Goal: Task Accomplishment & Management: Manage account settings

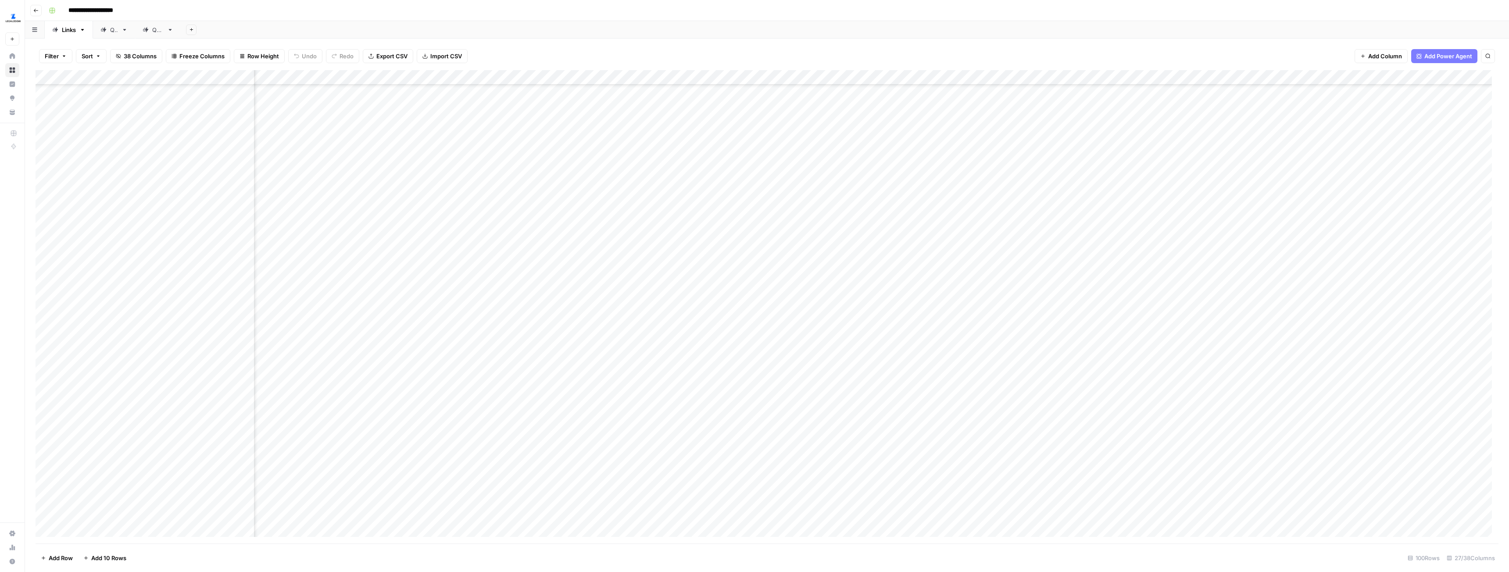
scroll to position [132, 876]
click at [27, 534] on span "Settings" at bounding box center [57, 534] width 73 height 8
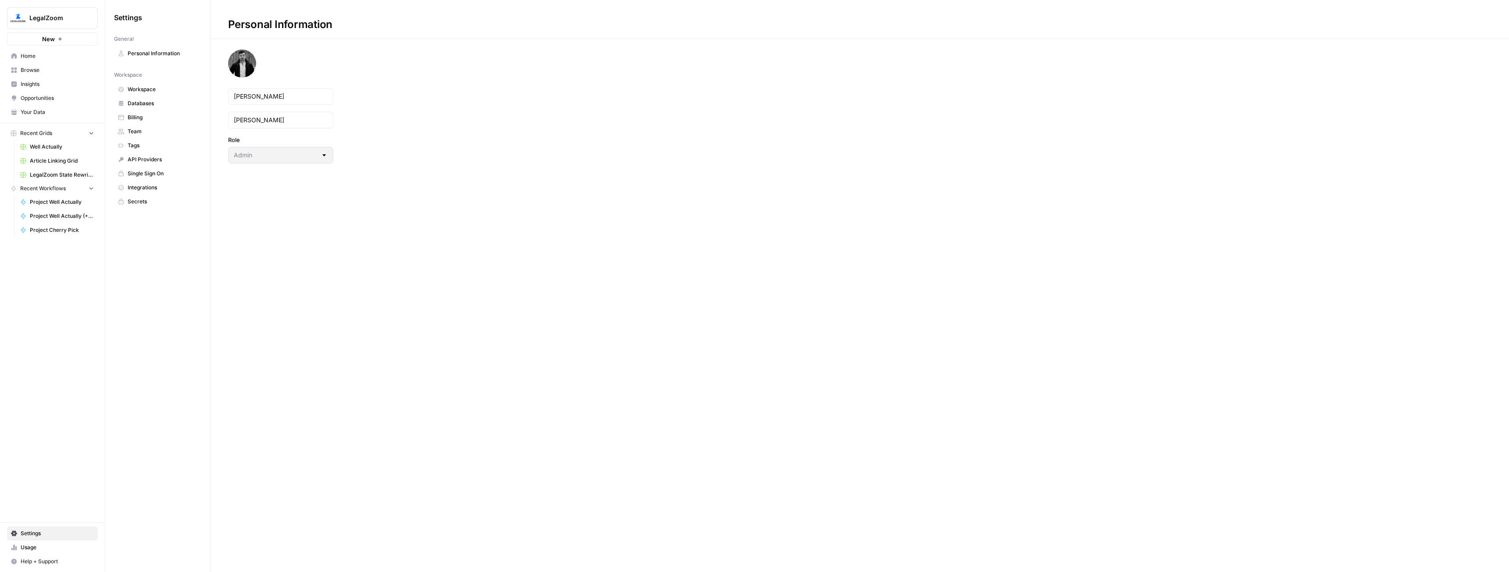
click at [136, 127] on link "Team" at bounding box center [157, 132] width 87 height 14
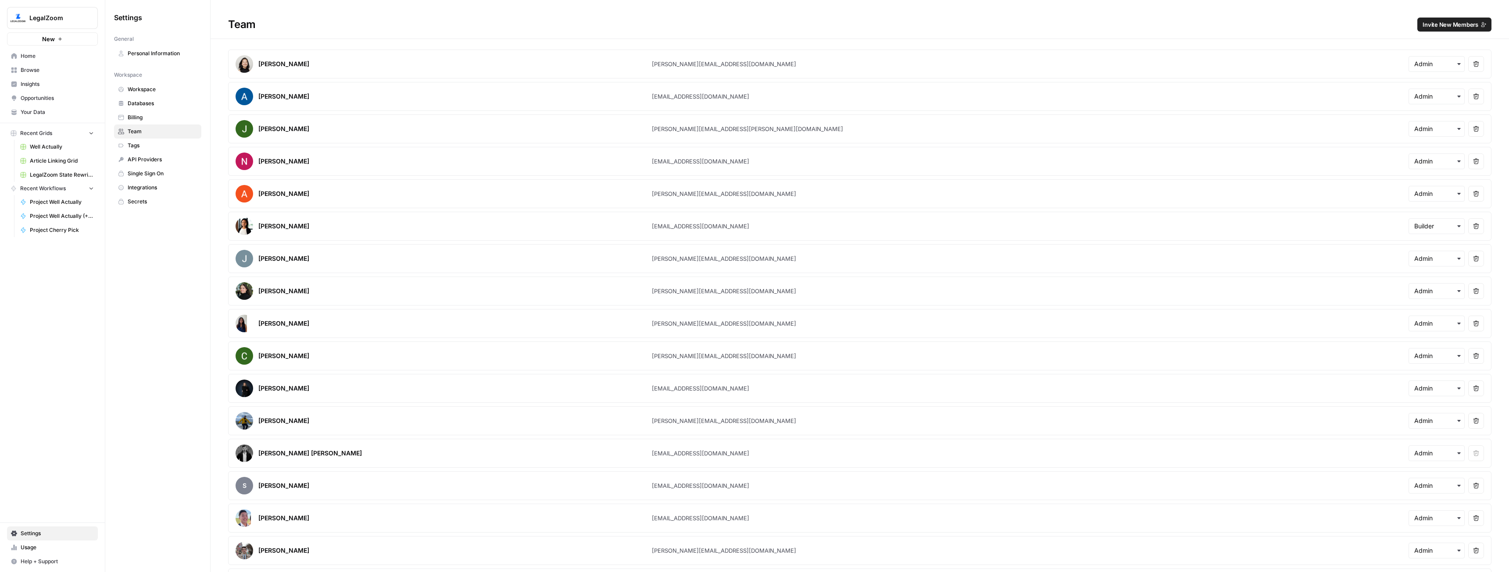
click at [1435, 25] on span "Invite New Members" at bounding box center [1450, 24] width 56 height 9
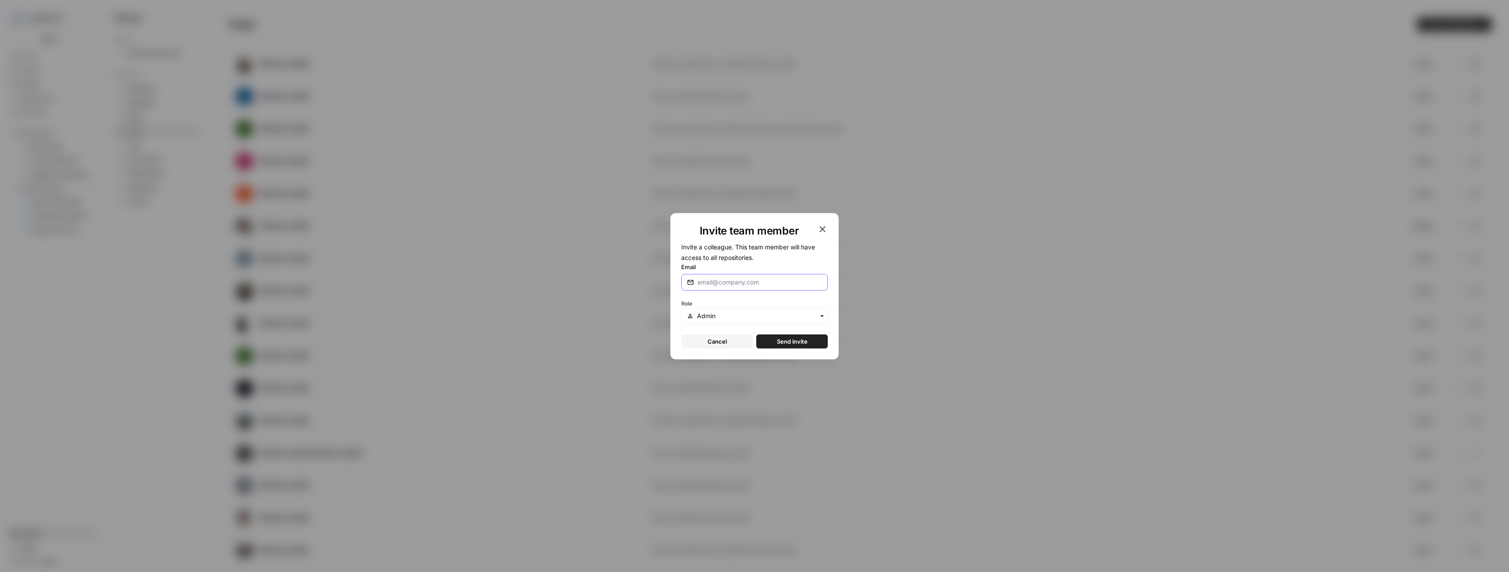
click at [707, 279] on input "Email" at bounding box center [759, 282] width 125 height 9
type input "[EMAIL_ADDRESS][DOMAIN_NAME]"
click at [758, 315] on input "text" at bounding box center [759, 316] width 125 height 9
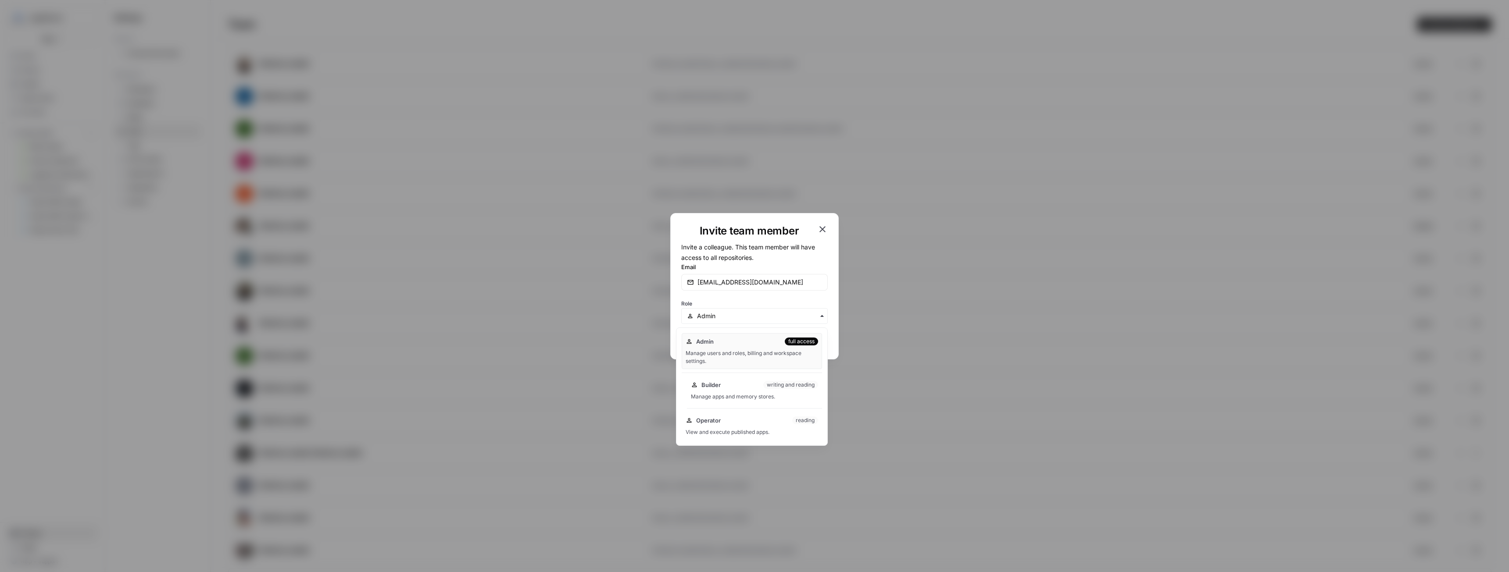
click at [732, 395] on div "Manage apps and memory stores." at bounding box center [754, 397] width 127 height 8
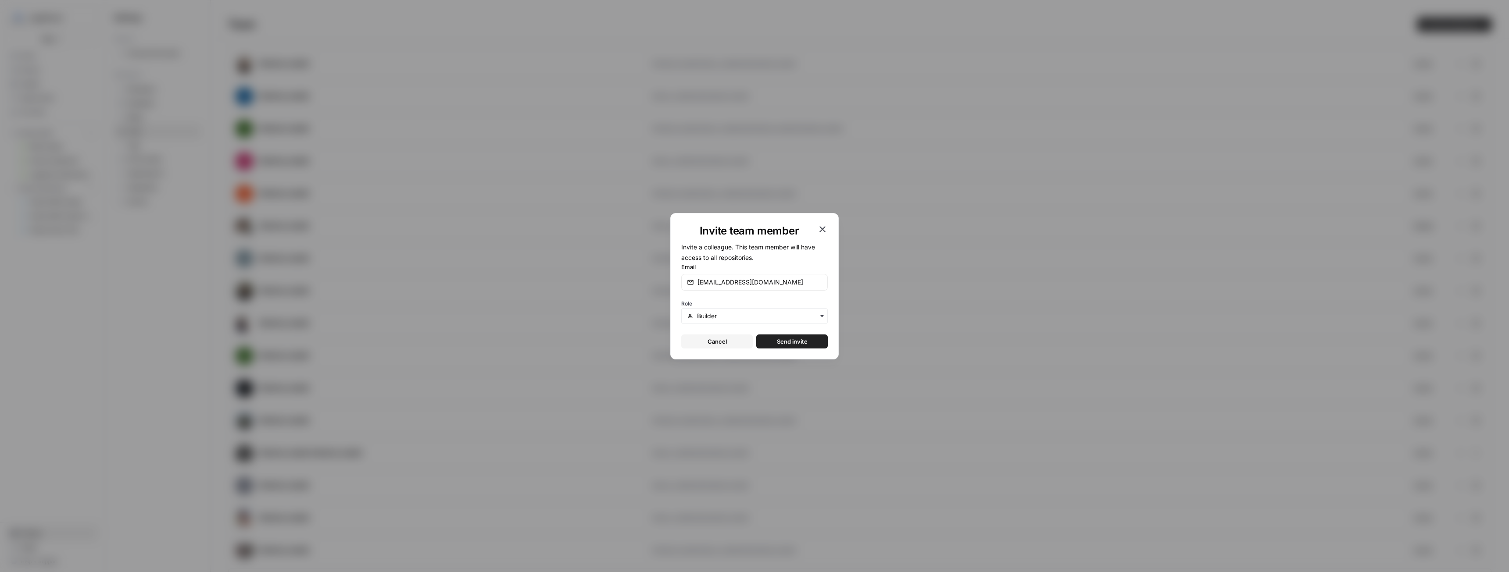
click at [782, 341] on span "Send invite" at bounding box center [792, 341] width 31 height 9
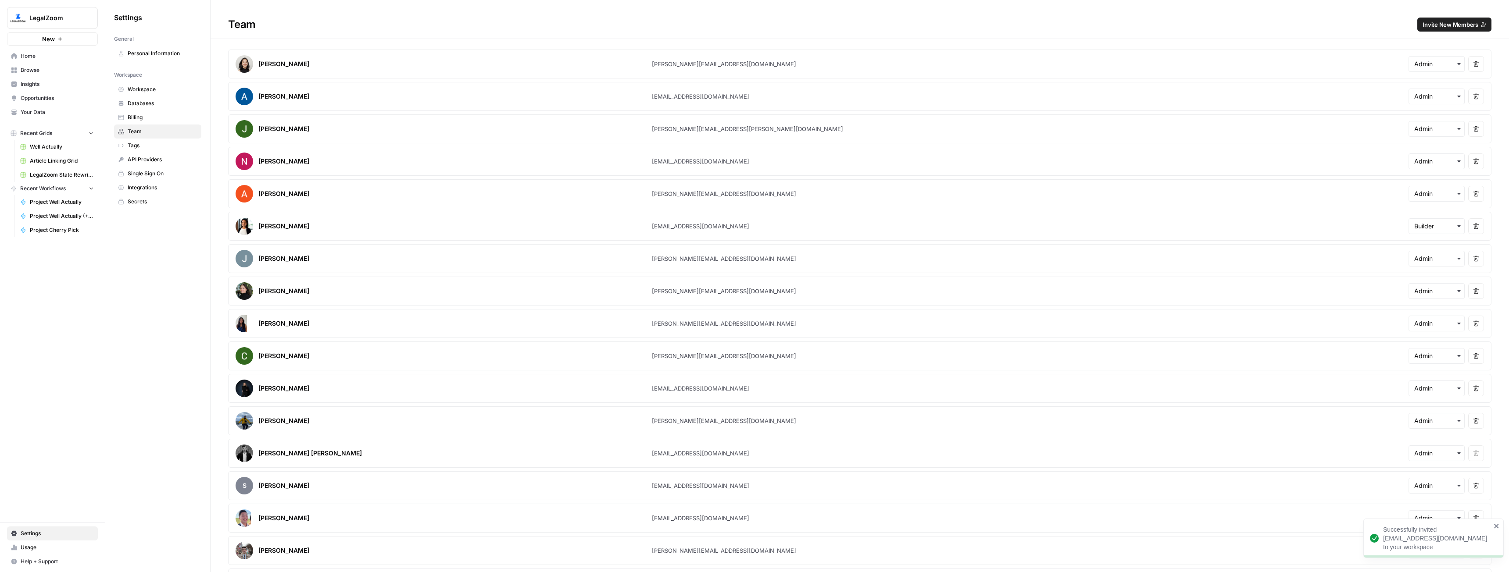
click at [1438, 27] on span "Invite New Members" at bounding box center [1450, 24] width 56 height 9
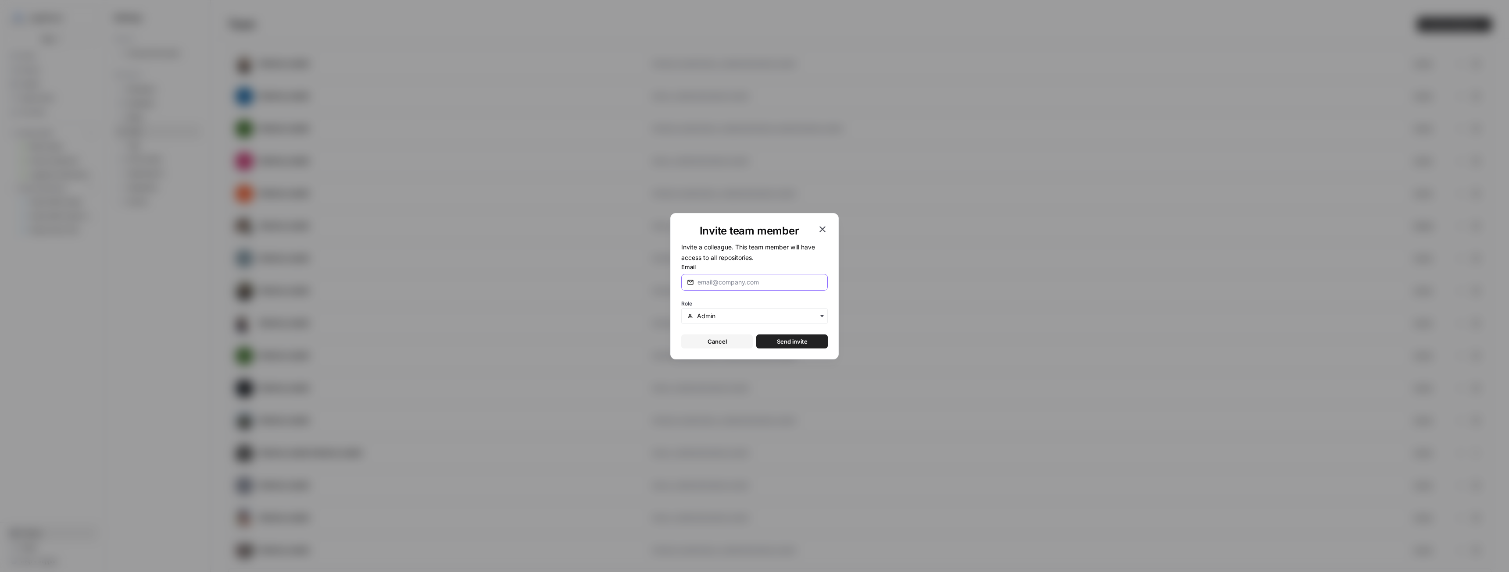
click at [755, 285] on input "Email" at bounding box center [759, 282] width 125 height 9
type input "[EMAIL_ADDRESS][DOMAIN_NAME]"
click at [762, 315] on input "text" at bounding box center [759, 316] width 125 height 9
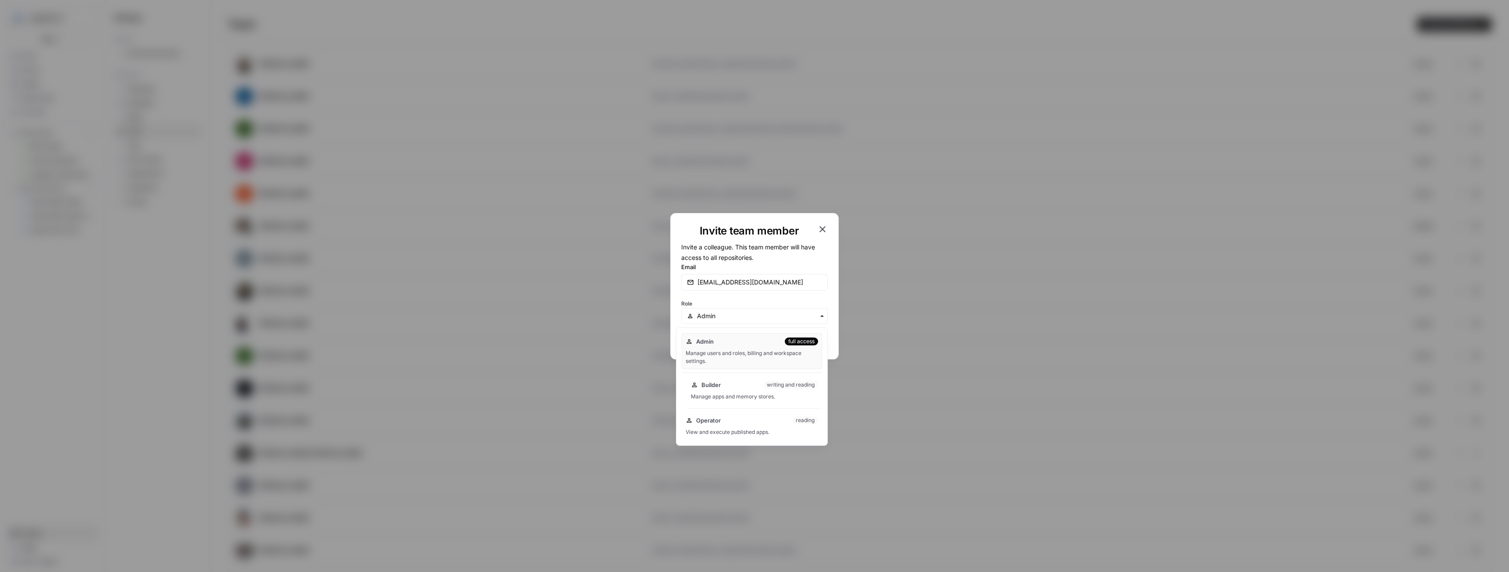
click at [725, 393] on div "Manage apps and memory stores." at bounding box center [754, 397] width 127 height 8
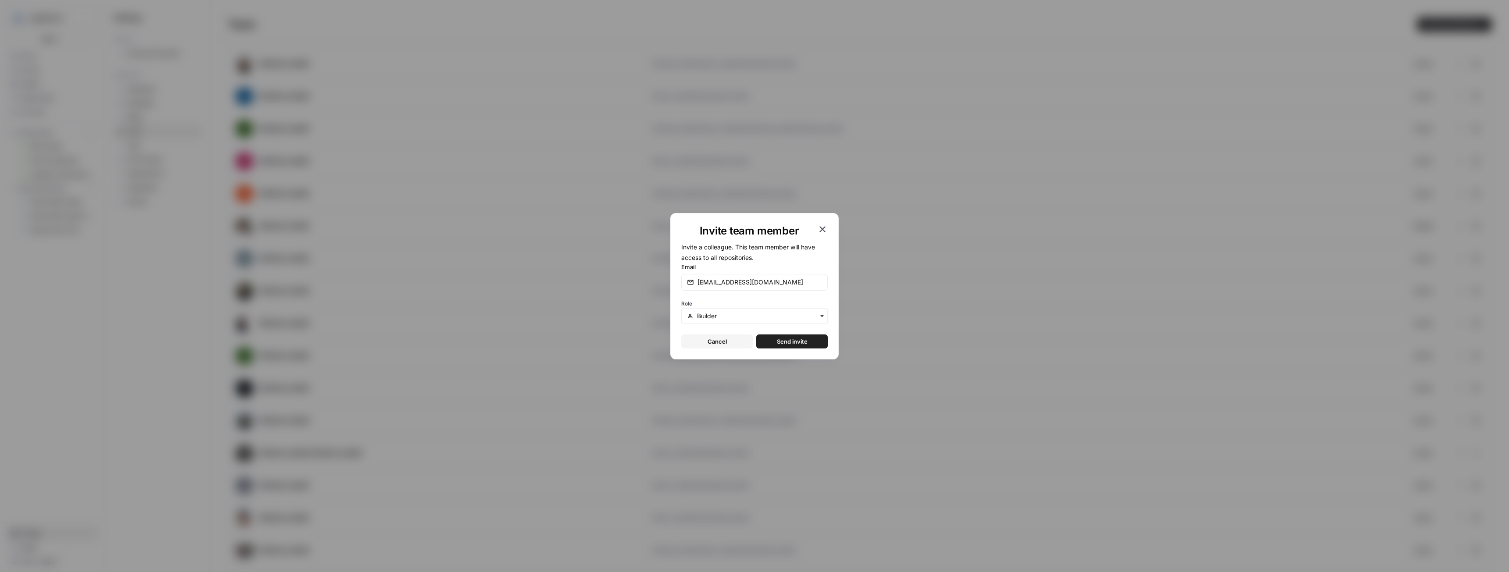
click at [787, 345] on span "Send invite" at bounding box center [792, 341] width 31 height 9
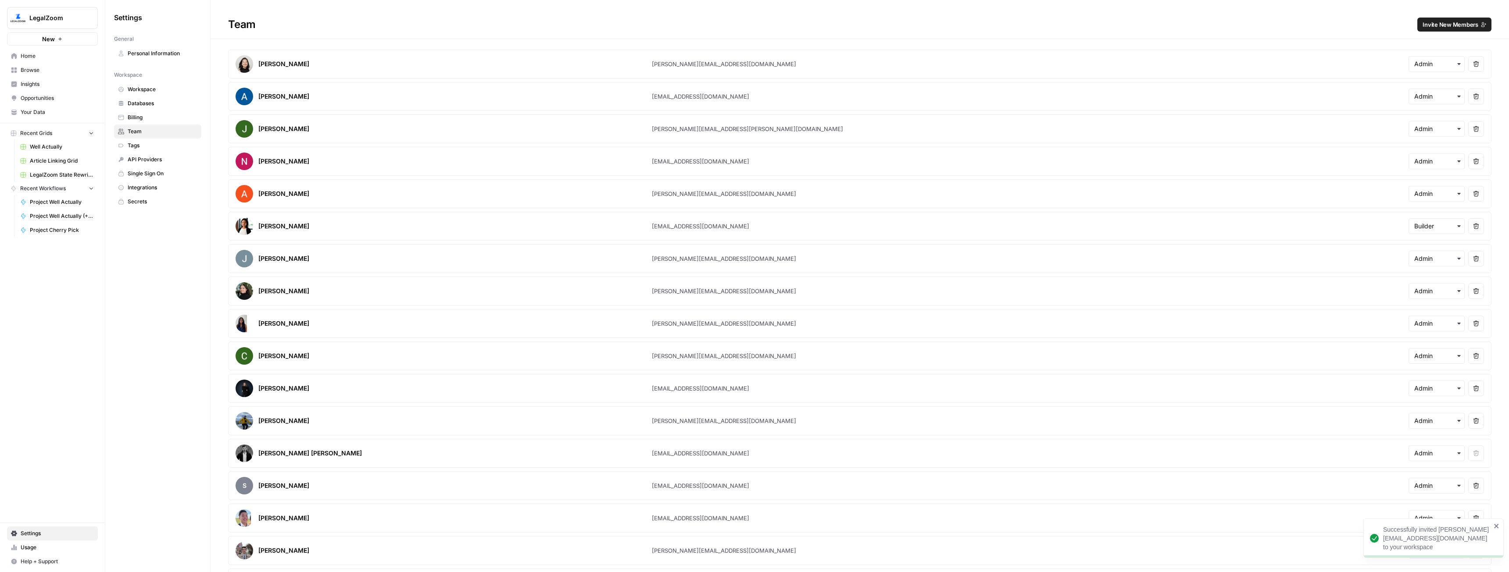
click at [1439, 19] on button "Invite New Members" at bounding box center [1454, 25] width 74 height 14
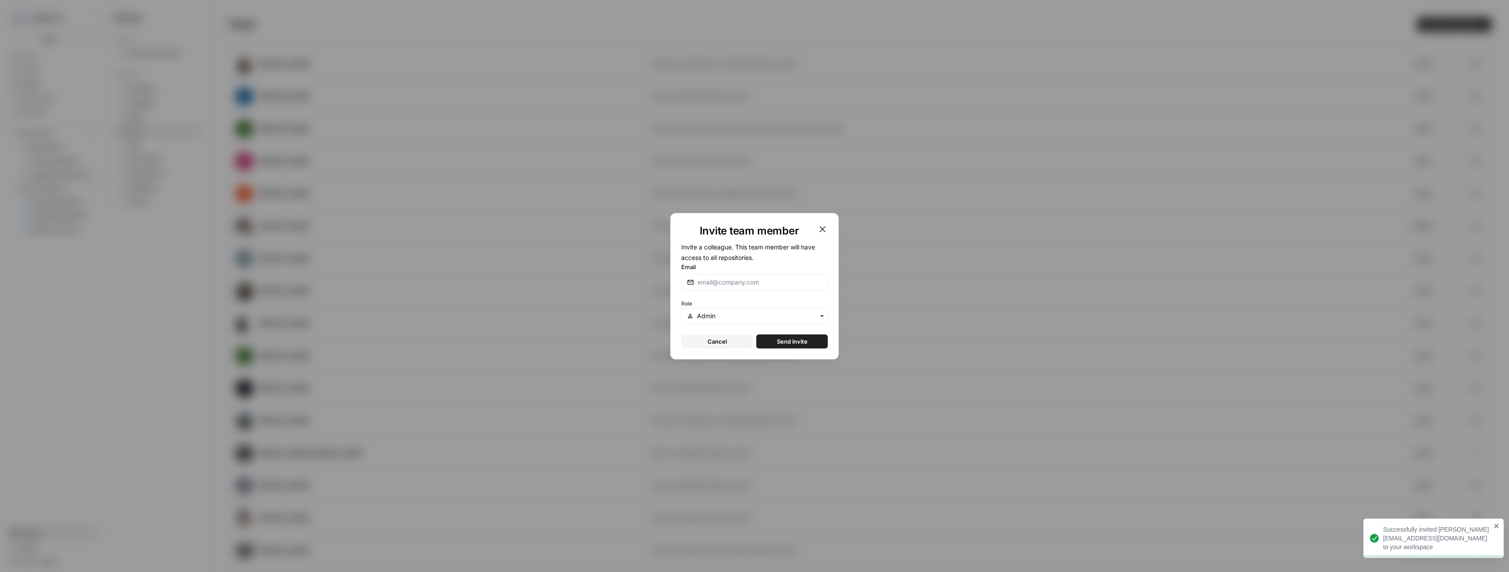
click at [779, 276] on div at bounding box center [754, 282] width 146 height 17
type input "[EMAIL_ADDRESS][DOMAIN_NAME]"
click at [770, 321] on div "button" at bounding box center [754, 316] width 146 height 16
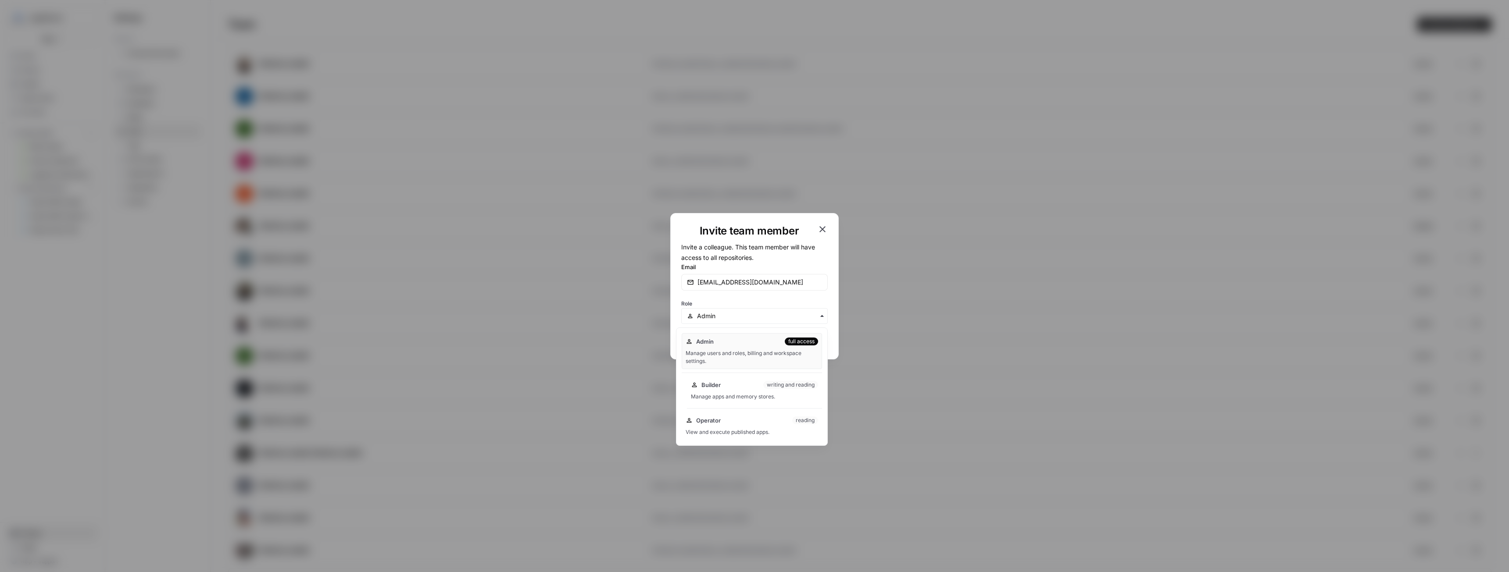
click at [742, 392] on div "Builder writing and reading Manage apps and memory stores." at bounding box center [754, 391] width 135 height 28
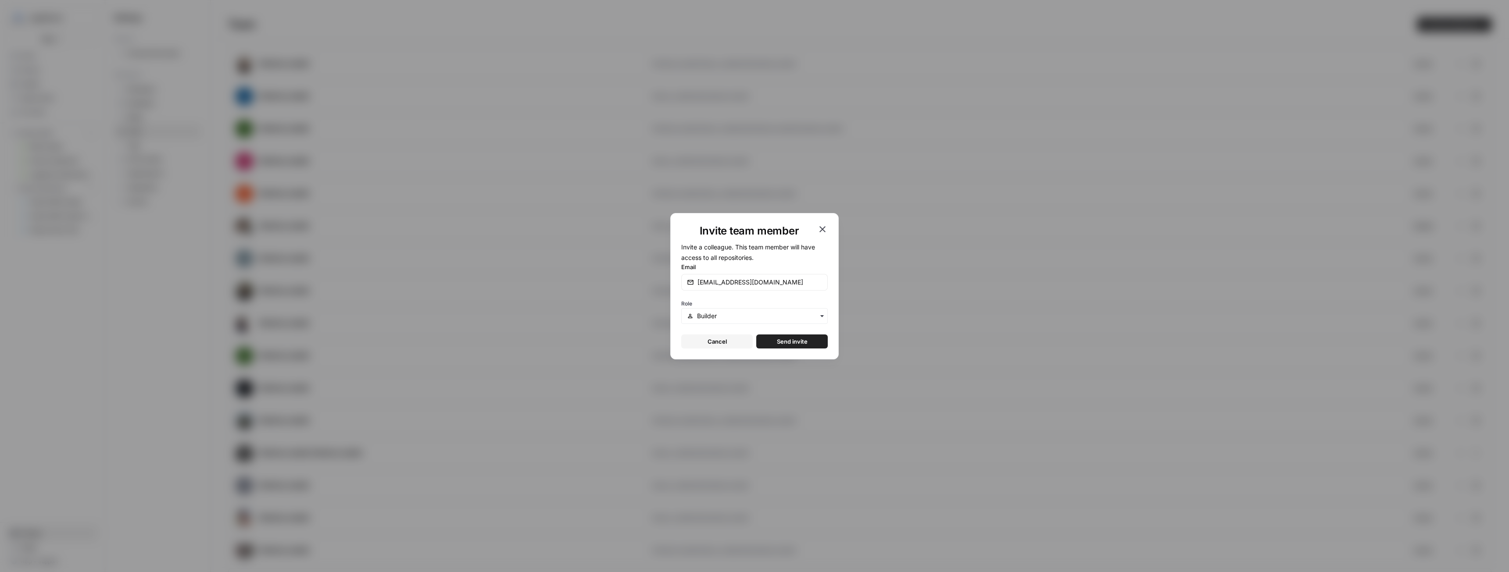
click at [777, 341] on span "Send invite" at bounding box center [792, 341] width 31 height 9
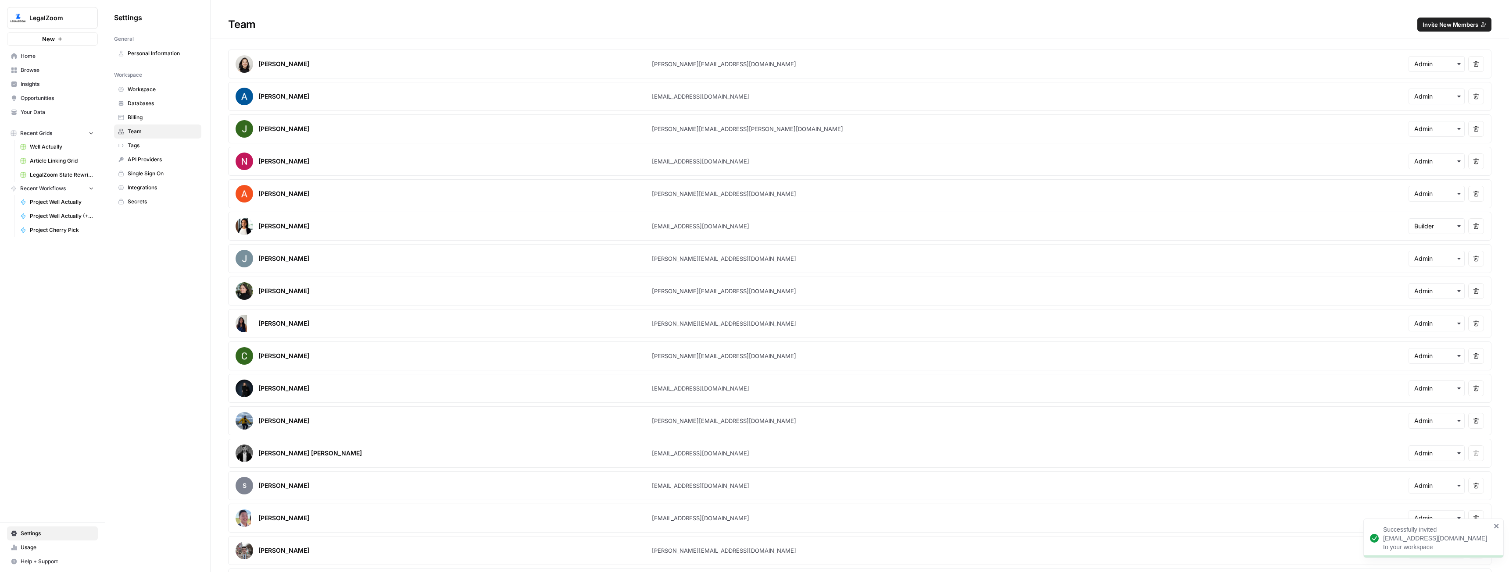
click at [1436, 19] on button "Invite New Members" at bounding box center [1454, 25] width 74 height 14
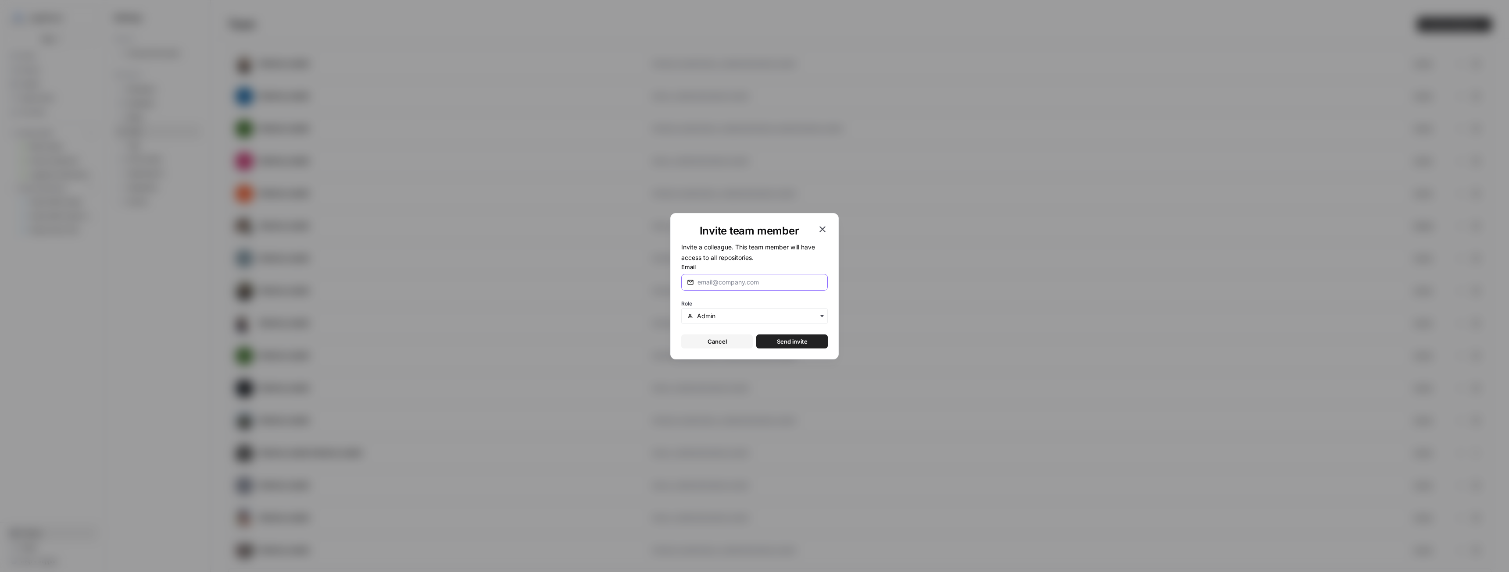
click at [712, 280] on input "Email" at bounding box center [759, 282] width 125 height 9
type input "[EMAIL_ADDRESS][DOMAIN_NAME]"
click at [768, 317] on input "text" at bounding box center [759, 316] width 125 height 9
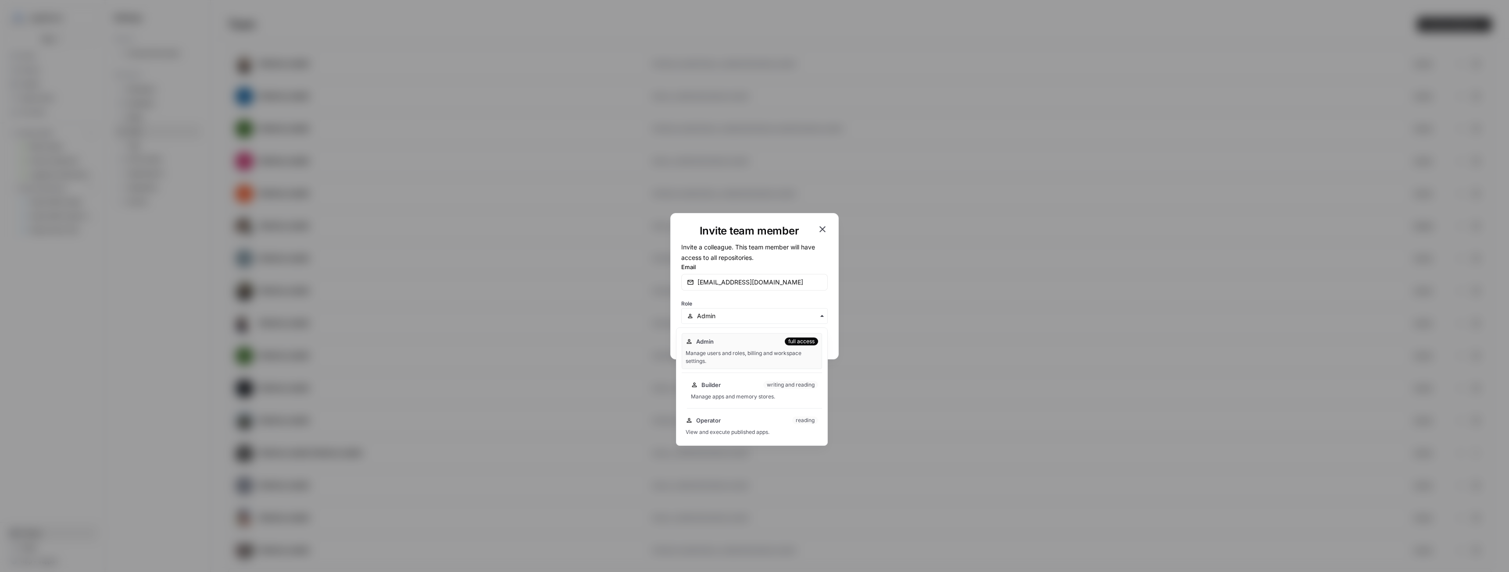
click at [728, 386] on div "Builder writing and reading" at bounding box center [754, 385] width 127 height 9
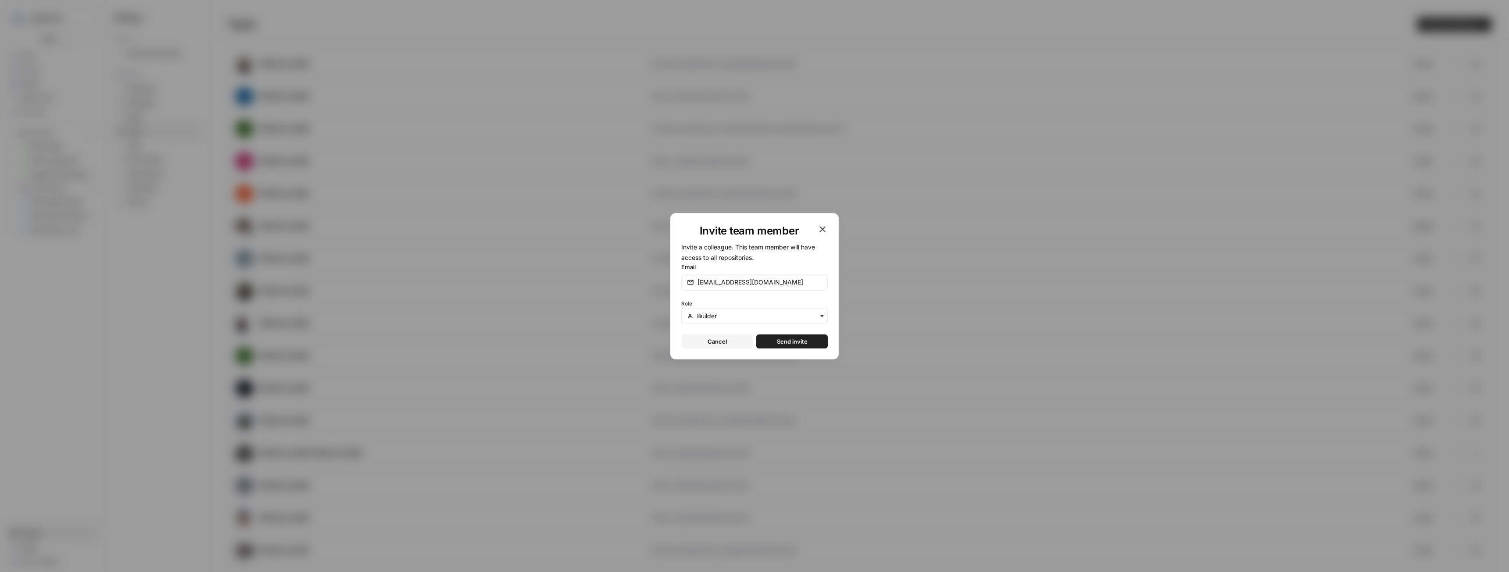
click at [803, 338] on span "Send invite" at bounding box center [792, 341] width 31 height 9
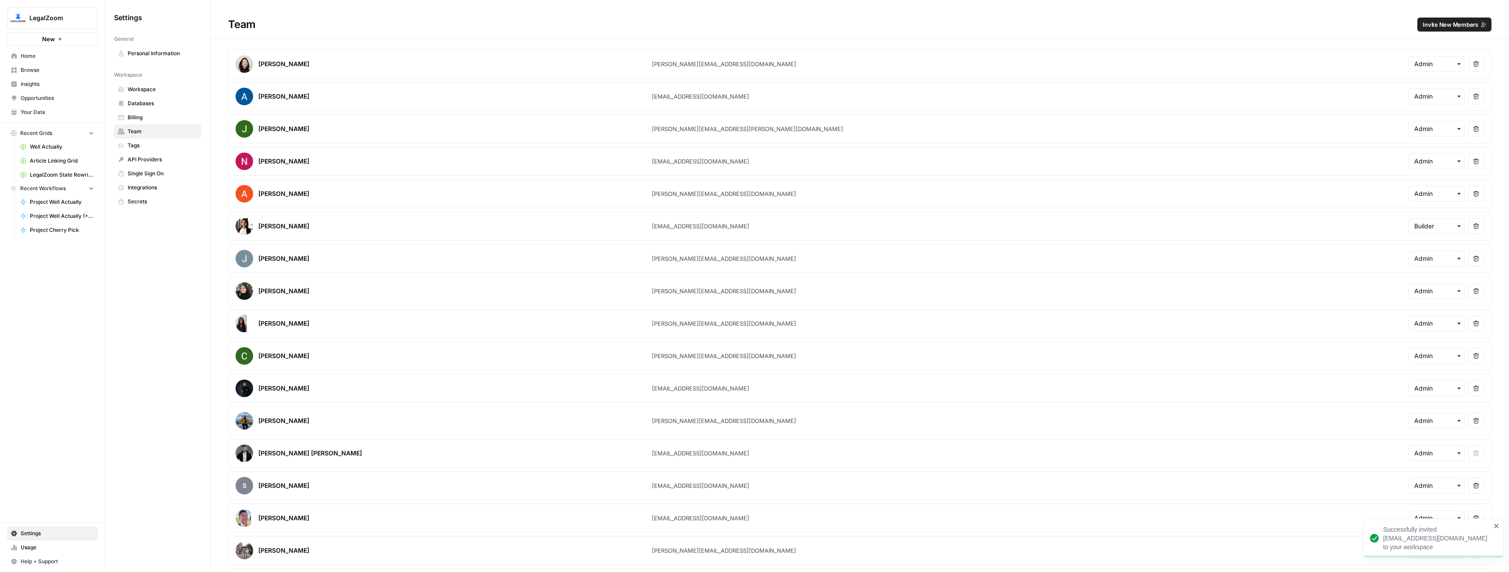
click at [1430, 22] on span "Invite New Members" at bounding box center [1450, 24] width 56 height 9
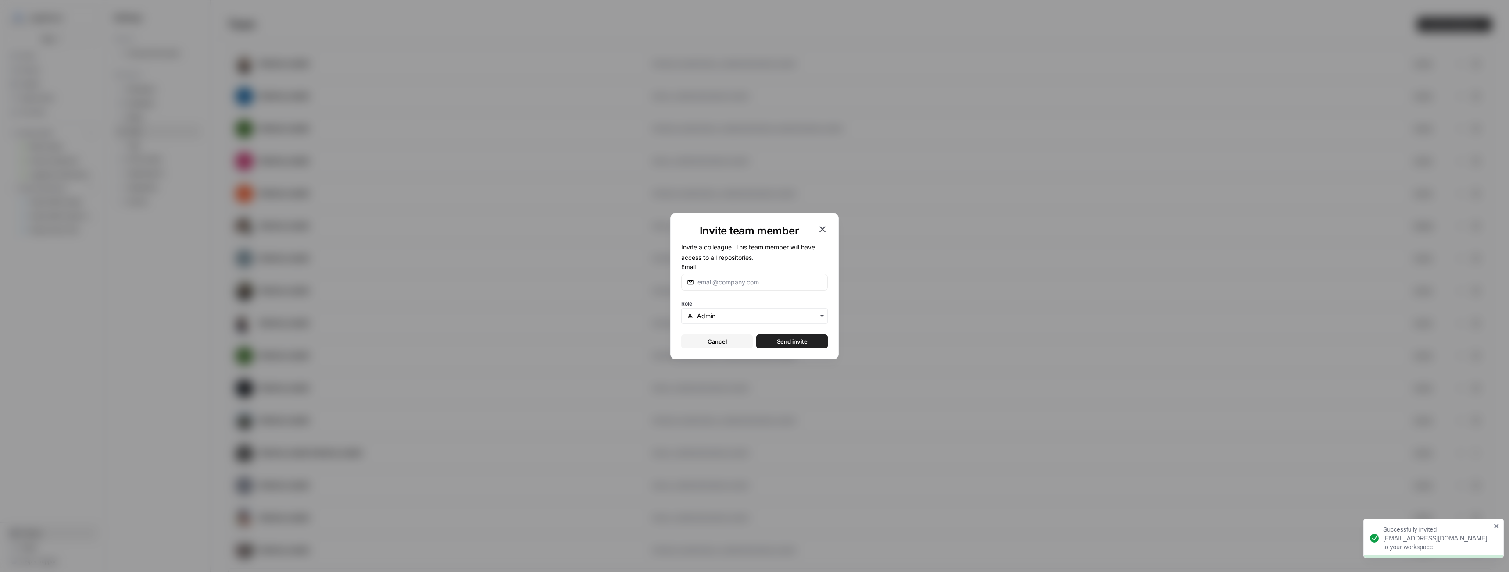
click at [758, 290] on div at bounding box center [754, 282] width 146 height 17
type input "[EMAIL_ADDRESS][DOMAIN_NAME]"
click at [769, 319] on input "text" at bounding box center [759, 316] width 125 height 9
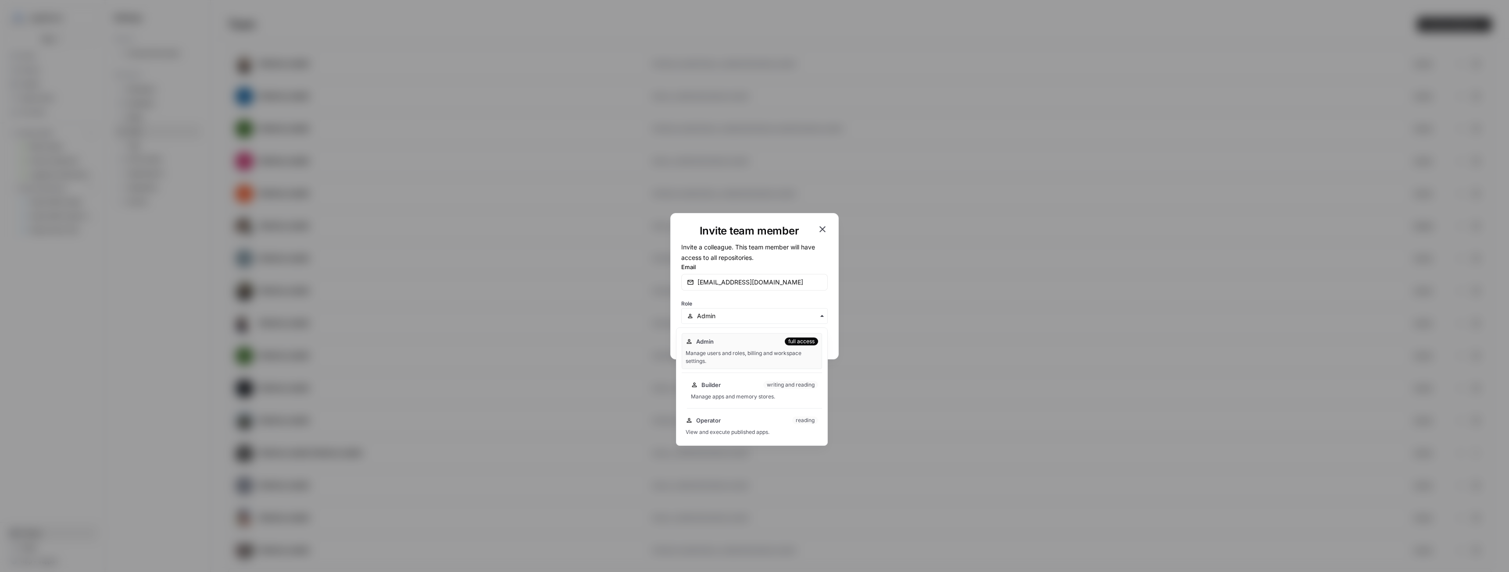
click at [737, 396] on div "Manage apps and memory stores." at bounding box center [754, 397] width 127 height 8
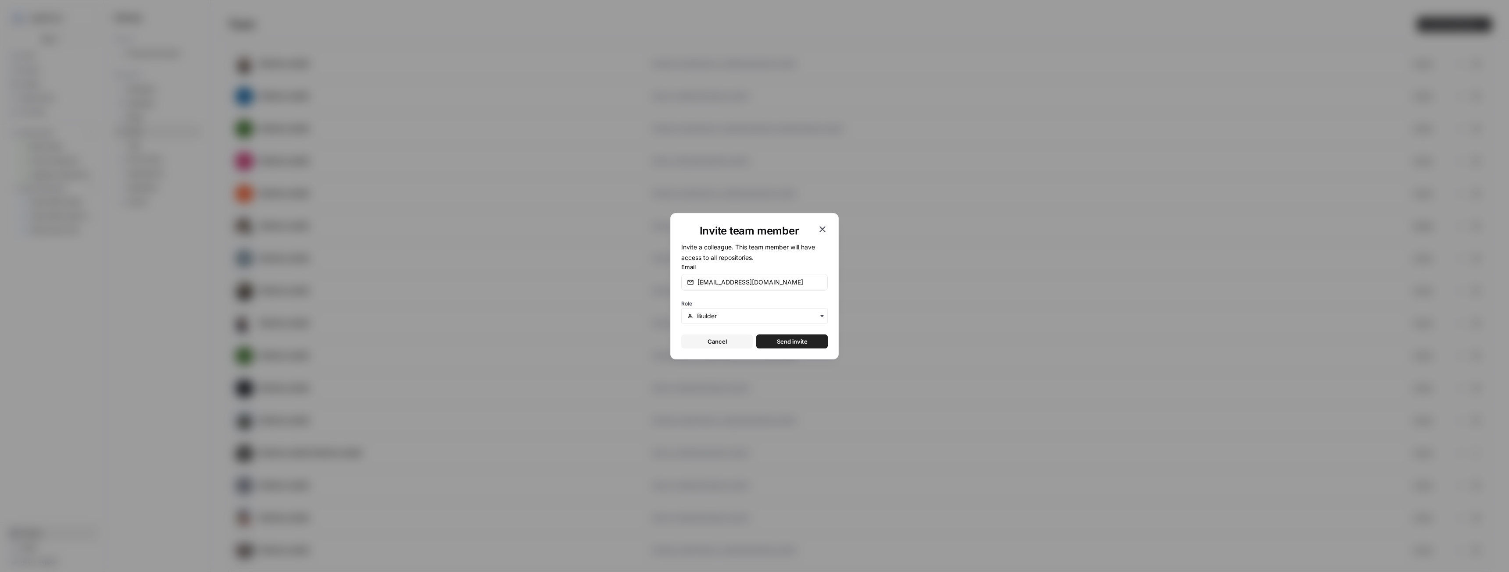
click at [791, 339] on span "Send invite" at bounding box center [792, 341] width 31 height 9
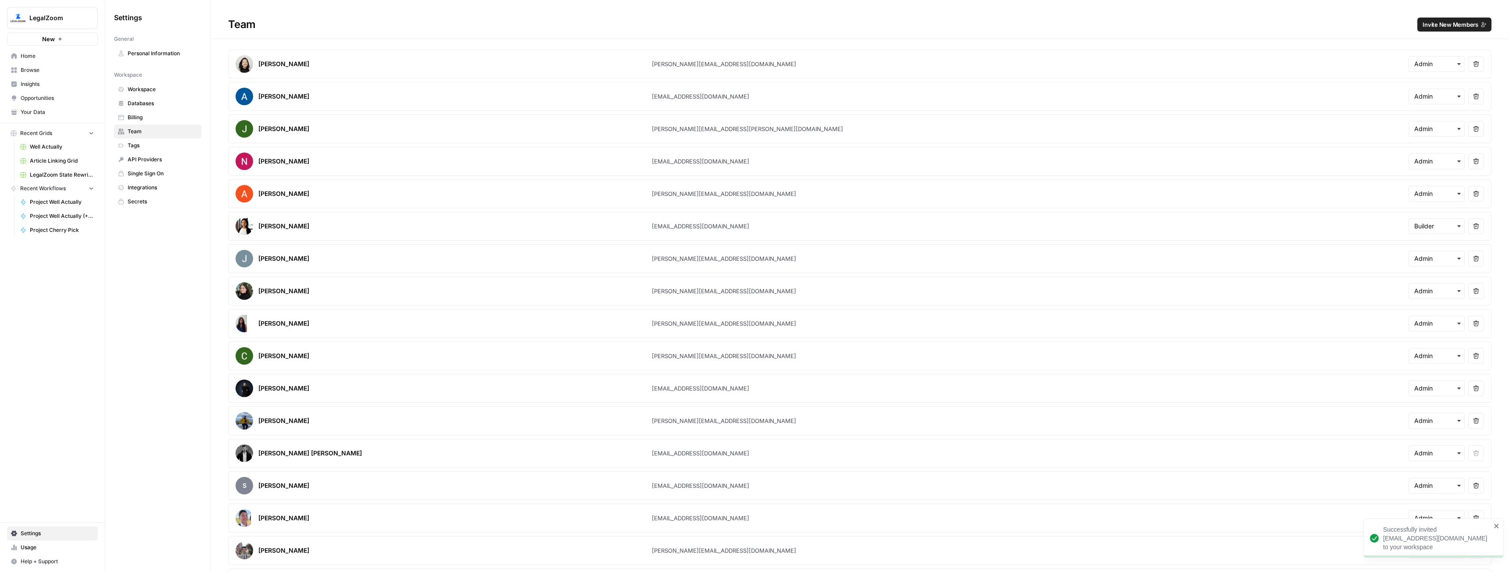
click at [1429, 21] on span "Invite New Members" at bounding box center [1450, 24] width 56 height 9
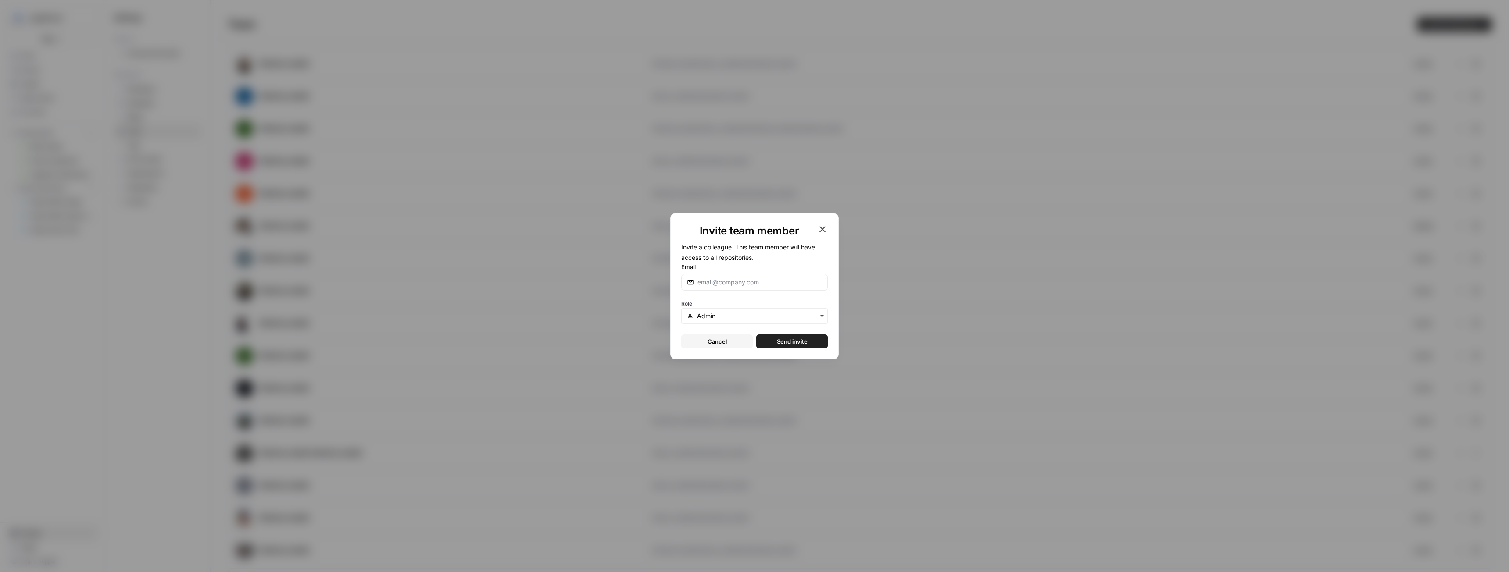
click at [783, 291] on form "Invite a colleague. This team member will have access to all repositories. Emai…" at bounding box center [754, 295] width 146 height 107
click at [777, 285] on input "Email" at bounding box center [759, 282] width 125 height 9
type input "[EMAIL_ADDRESS][DOMAIN_NAME]"
click at [810, 317] on input "text" at bounding box center [759, 316] width 125 height 9
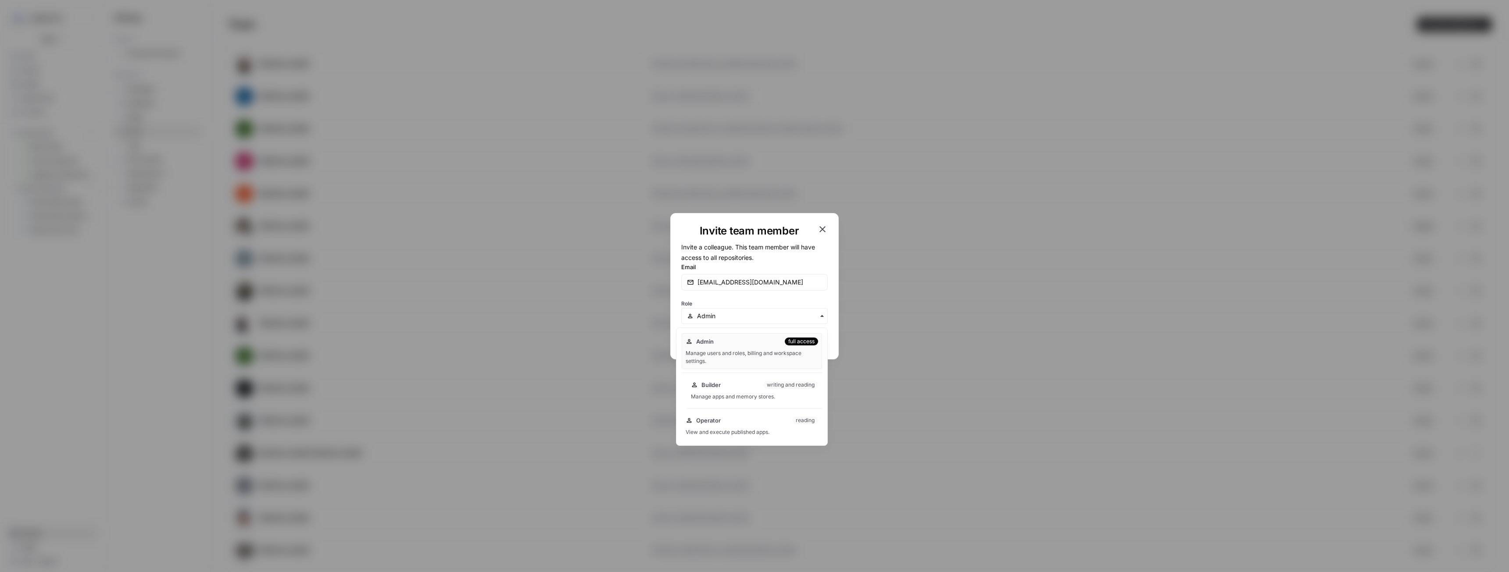
click at [765, 378] on div "Builder writing and reading Manage apps and memory stores." at bounding box center [754, 391] width 135 height 28
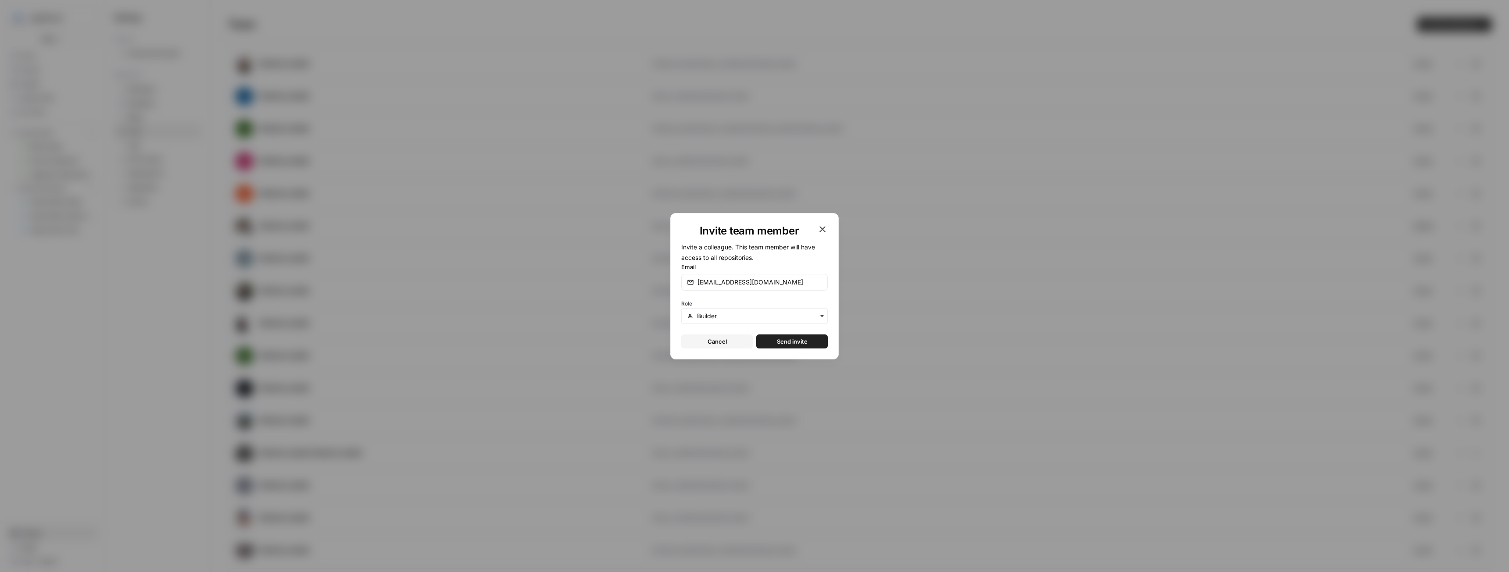
click at [787, 345] on span "Send invite" at bounding box center [792, 341] width 31 height 9
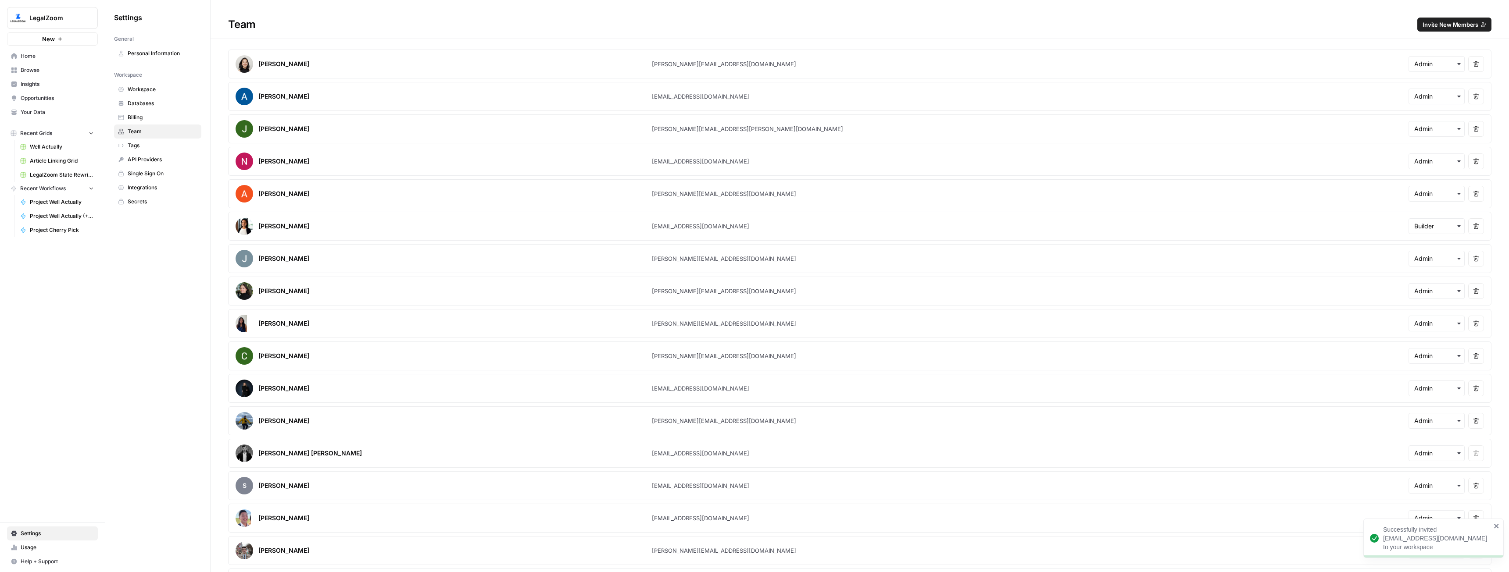
click at [1442, 23] on span "Invite New Members" at bounding box center [1450, 24] width 56 height 9
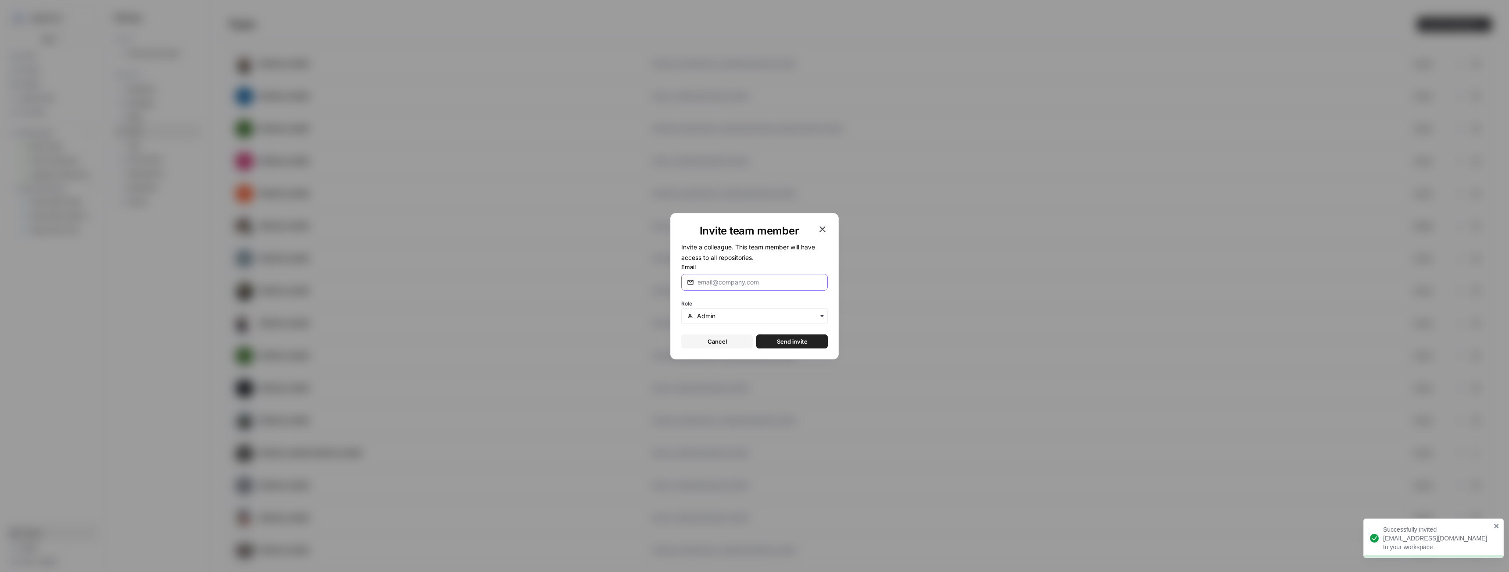
click at [713, 281] on input "Email" at bounding box center [759, 282] width 125 height 9
type input "[EMAIL_ADDRESS][DOMAIN_NAME]"
click at [802, 318] on input "text" at bounding box center [759, 316] width 125 height 9
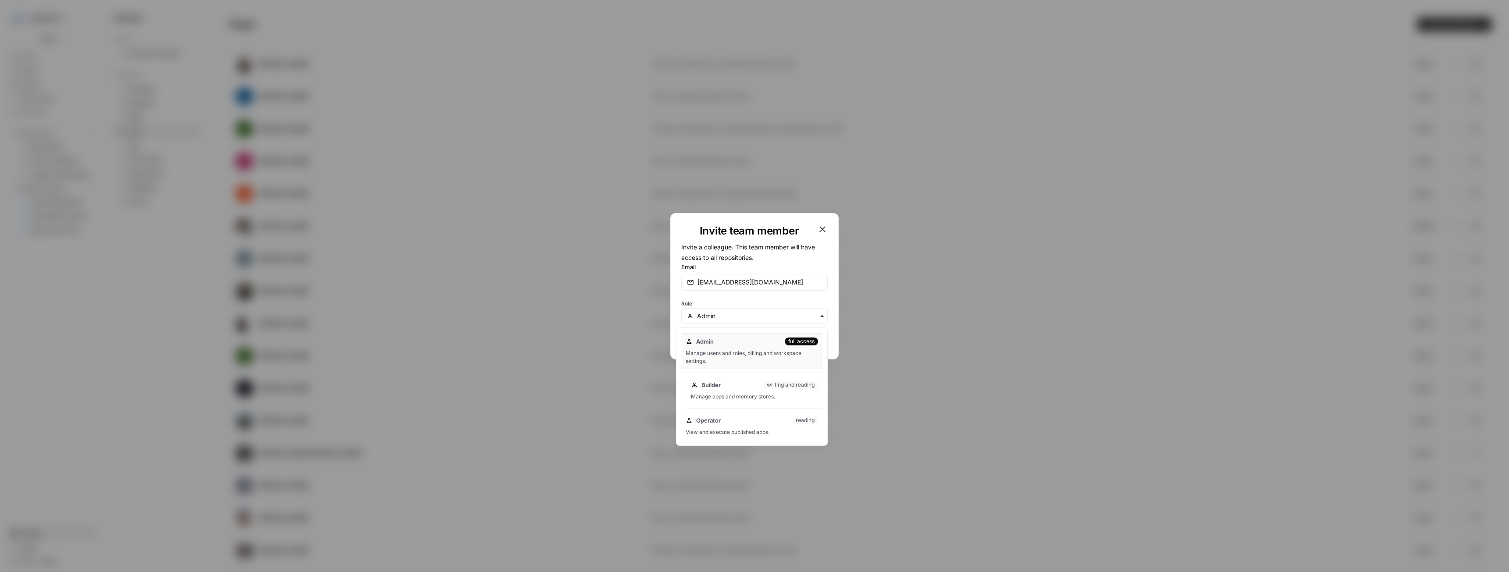
click at [752, 396] on div "Manage apps and memory stores." at bounding box center [754, 397] width 127 height 8
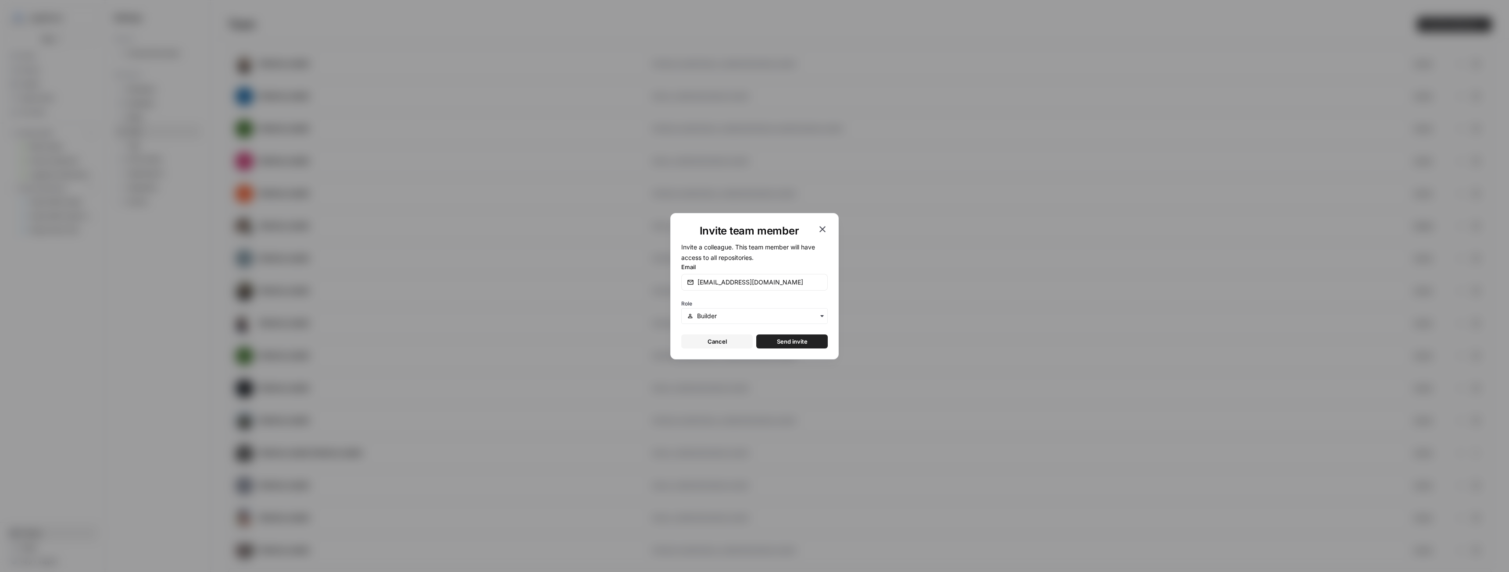
click at [797, 339] on span "Send invite" at bounding box center [792, 341] width 31 height 9
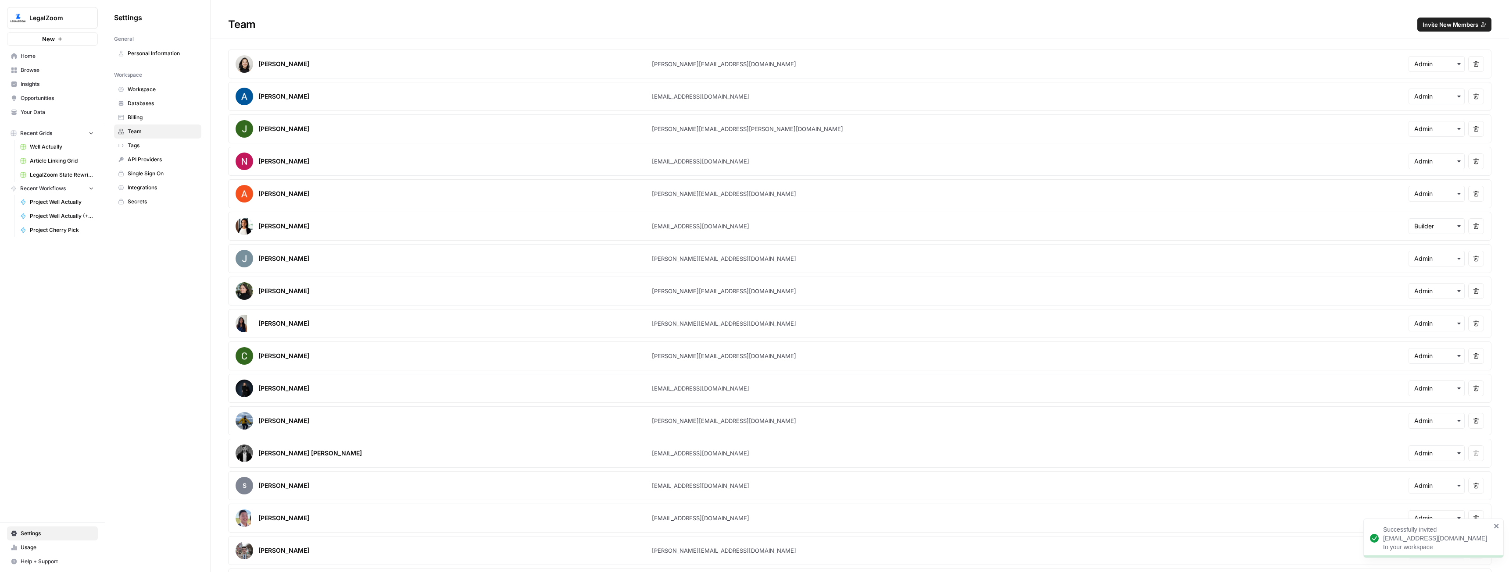
click at [1435, 16] on h1 "Team Invite New Members" at bounding box center [860, 19] width 1298 height 39
click at [1437, 26] on span "Invite New Members" at bounding box center [1450, 24] width 56 height 9
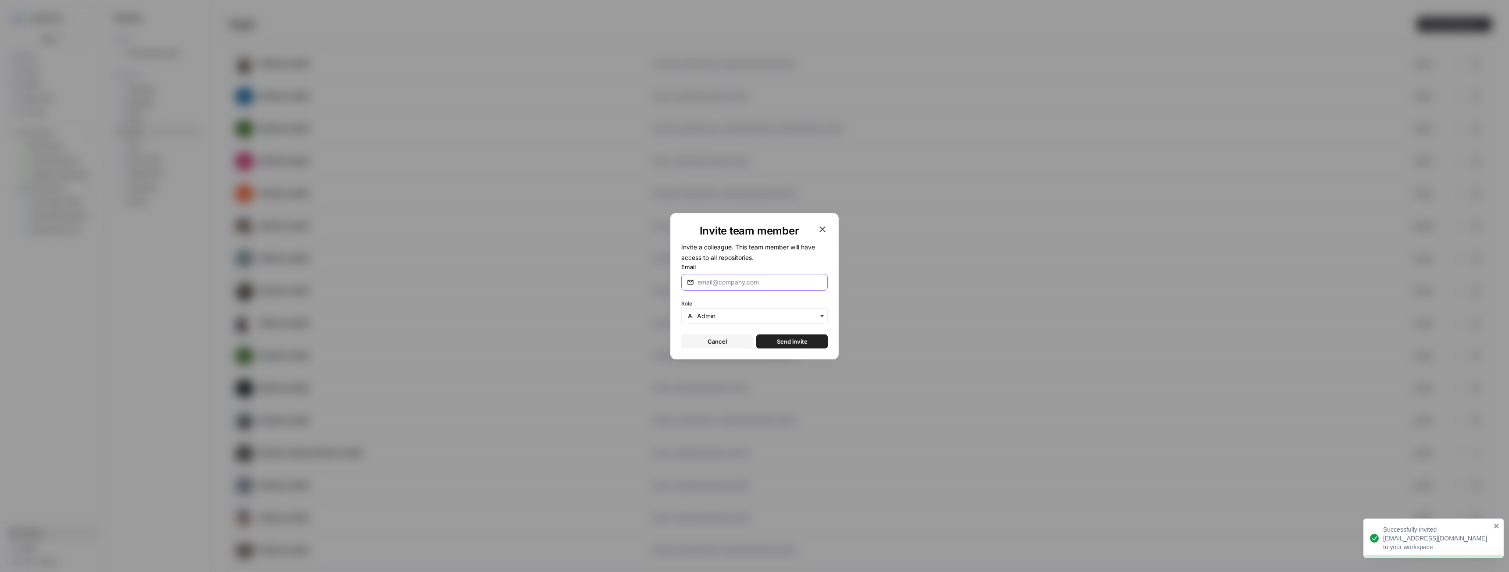
click at [741, 282] on input "Email" at bounding box center [759, 282] width 125 height 9
type input "[EMAIL_ADDRESS][DOMAIN_NAME]"
click at [739, 317] on input "text" at bounding box center [759, 316] width 125 height 9
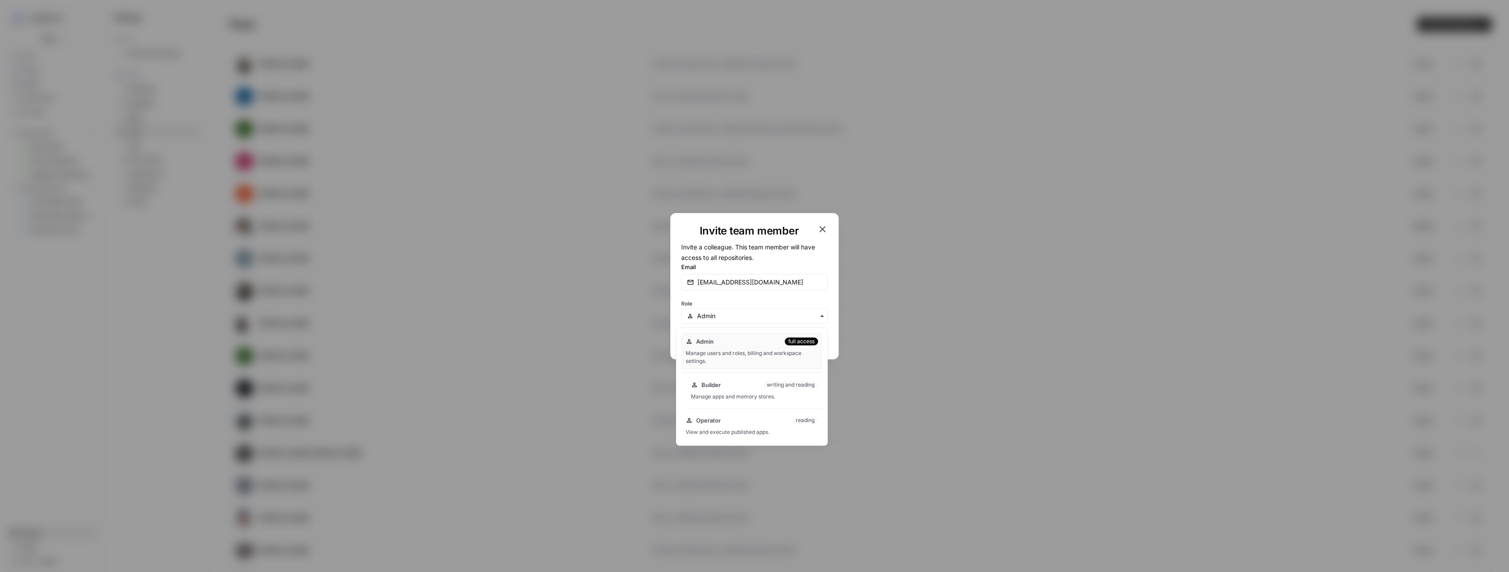
click at [731, 396] on div "Manage apps and memory stores." at bounding box center [754, 397] width 127 height 8
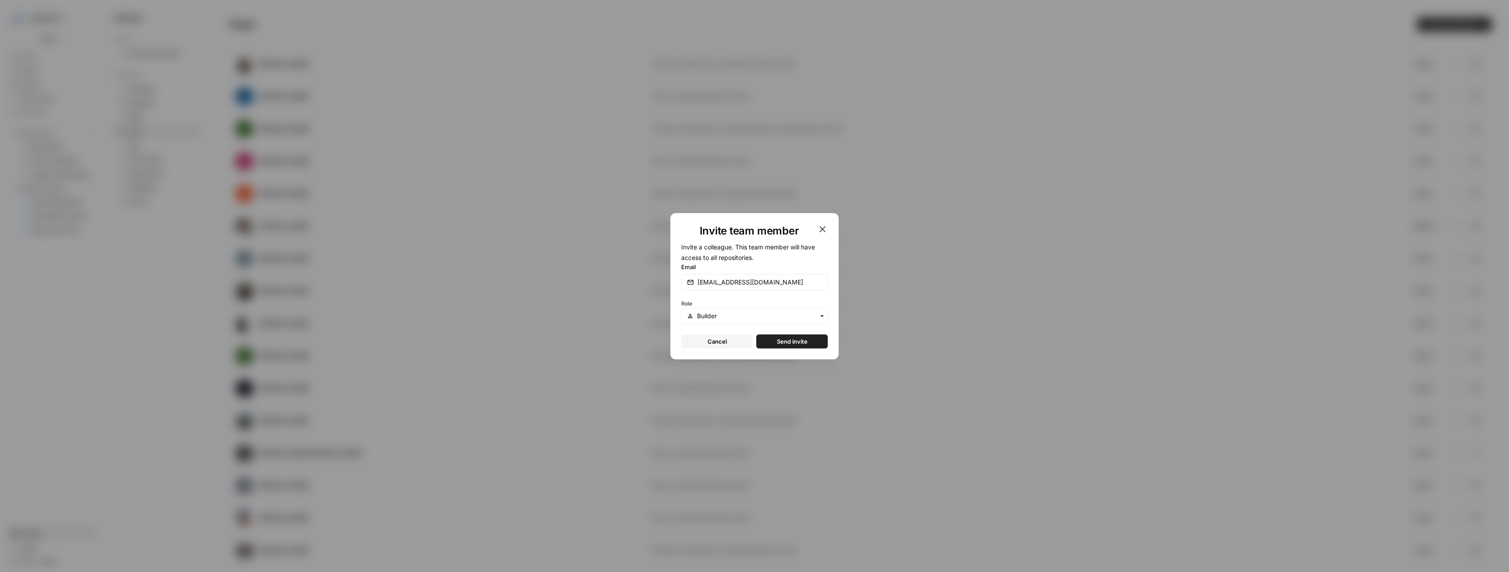
click at [788, 340] on span "Send invite" at bounding box center [792, 341] width 31 height 9
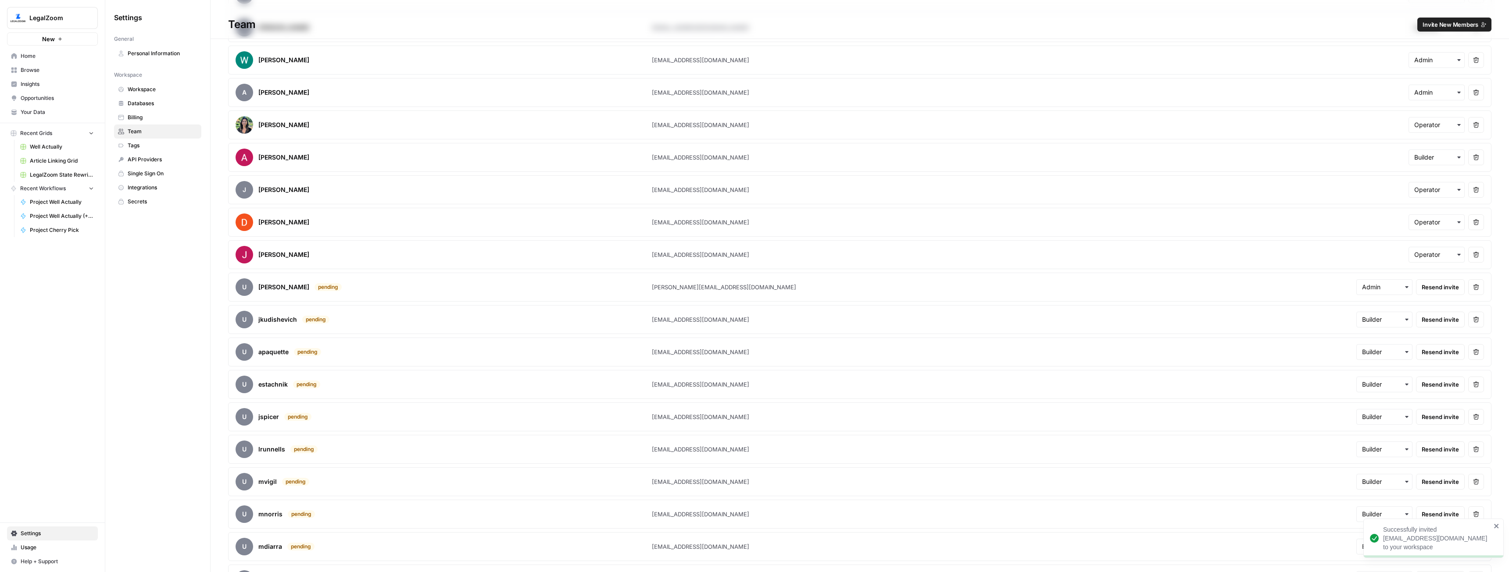
scroll to position [1132, 0]
